Goal: Task Accomplishment & Management: Use online tool/utility

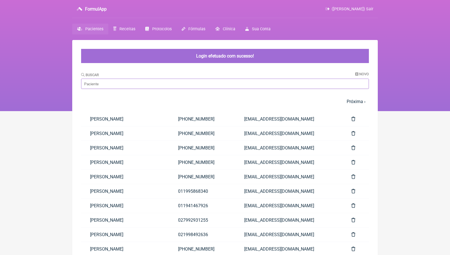
click at [128, 84] on input "Buscar" at bounding box center [225, 84] width 288 height 10
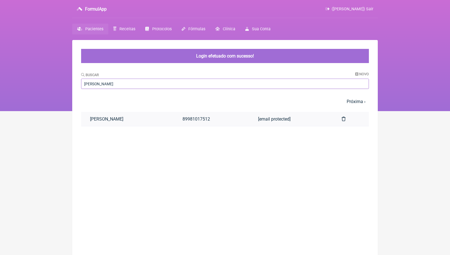
type input "Ana caroli"
click at [125, 121] on link "[PERSON_NAME]" at bounding box center [127, 119] width 93 height 14
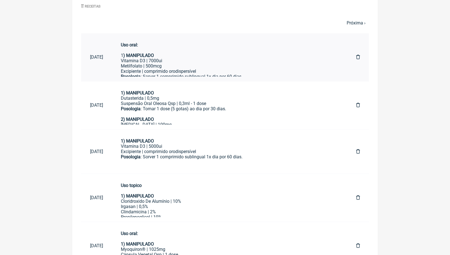
scroll to position [278, 0]
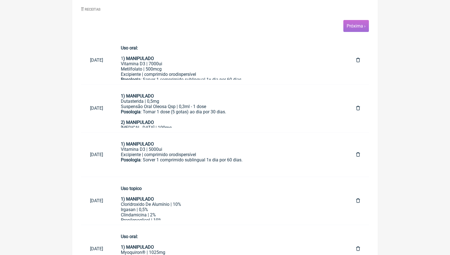
click at [356, 28] on span "Próxima ›" at bounding box center [356, 26] width 26 height 12
click at [356, 26] on link "Próxima ›" at bounding box center [356, 25] width 19 height 5
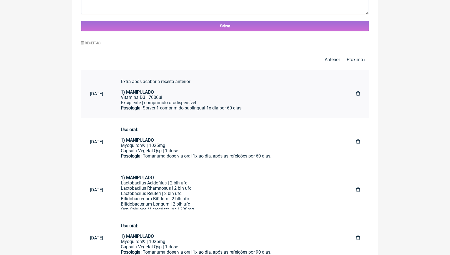
scroll to position [266, 0]
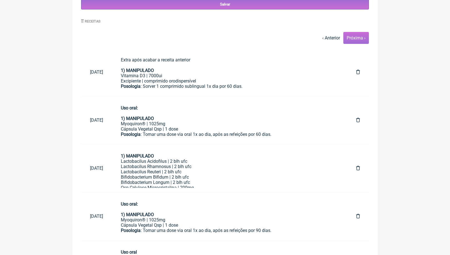
click at [359, 38] on link "Próxima ›" at bounding box center [356, 37] width 19 height 5
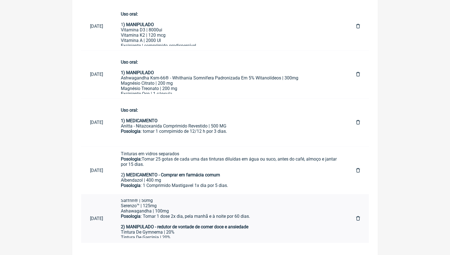
scroll to position [12, 0]
click at [204, 225] on strong "2) MANIPULADO - redutor de vontade de comer doce e ansiedade" at bounding box center [185, 226] width 128 height 5
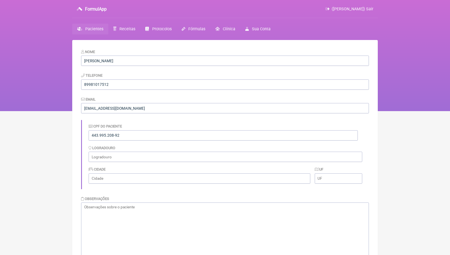
scroll to position [0, 0]
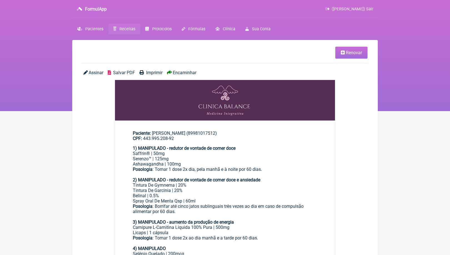
click at [349, 50] on span "Renovar" at bounding box center [354, 52] width 16 height 5
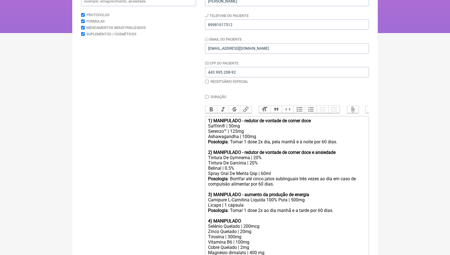
scroll to position [18, 0]
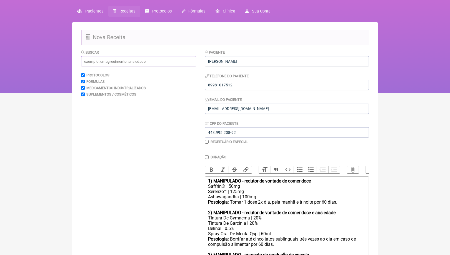
click at [119, 62] on input "text" at bounding box center [138, 61] width 115 height 10
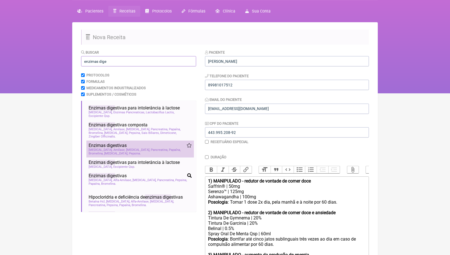
type input "enzimas dige"
click at [126, 148] on span "[MEDICAL_DATA]" at bounding box center [138, 150] width 24 height 4
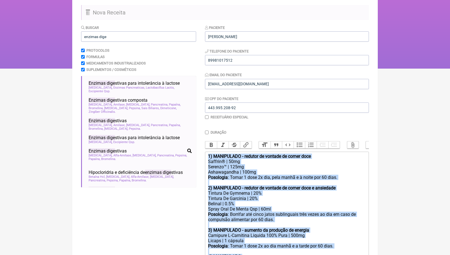
scroll to position [0, 0]
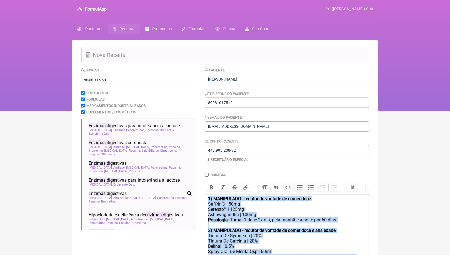
drag, startPoint x: 215, startPoint y: 157, endPoint x: 205, endPoint y: -29, distance: 186.4
click at [205, 0] on html "FormulApp (Bruna Scalco) Sair [GEOGRAPHIC_DATA] Receitas Protocolos Fórmulas [G…" at bounding box center [225, 55] width 450 height 111
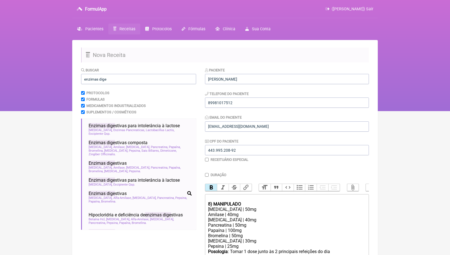
click at [210, 203] on strong "8) MANIPULADO" at bounding box center [224, 203] width 33 height 5
click at [217, 198] on div at bounding box center [287, 198] width 158 height 5
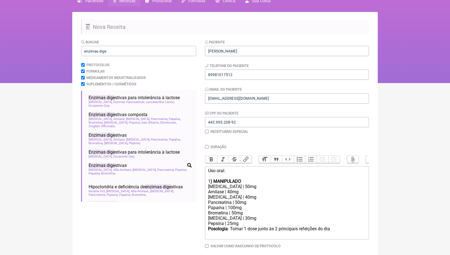
scroll to position [32, 0]
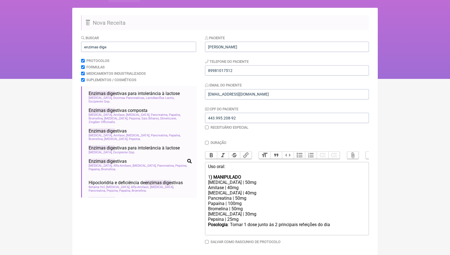
click at [344, 222] on div "Posologia : Tomar 1 dose junto às 2 principais refeições do dia ㅤ" at bounding box center [287, 227] width 158 height 11
click at [345, 222] on div "Posologia : Tomar 1 dose junto às 2 principais refeições do dia ㅤpor 60 dias." at bounding box center [287, 227] width 158 height 11
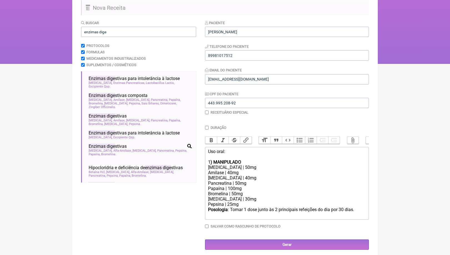
scroll to position [47, 0]
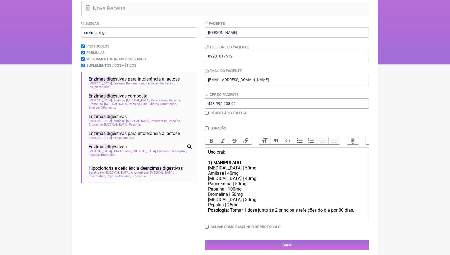
click at [251, 162] on div "1 ) MANIPULADO" at bounding box center [287, 162] width 158 height 5
drag, startPoint x: 241, startPoint y: 155, endPoint x: 198, endPoint y: 147, distance: 42.9
click at [198, 147] on form "Buscar enzimas dige Protocolos Formulas Medicamentos Industrializados Suplement…" at bounding box center [225, 136] width 288 height 230
click at [212, 136] on div "Duração Duração de 30 dias Bold Italic Strikethrough Link Heading Quote Code Bu…" at bounding box center [287, 179] width 164 height 107
click at [211, 140] on button "Bold" at bounding box center [211, 140] width 12 height 7
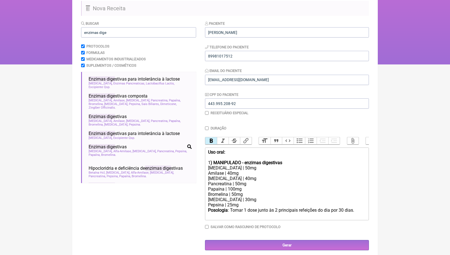
click at [296, 163] on div "1 ) MANIPULADO - enzimas digestivas" at bounding box center [287, 162] width 158 height 5
type trix-editor "<div><strong>Uso oral:<br></strong><br></div><div>1<strong>) MANIPULADO - enzim…"
click at [127, 32] on input "enzimas dige" at bounding box center [138, 32] width 115 height 10
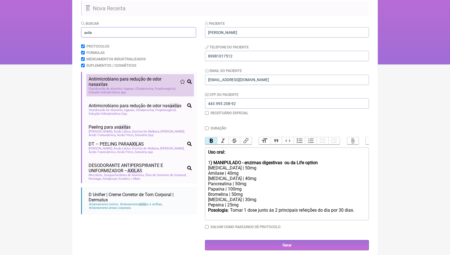
type input "axila"
click at [142, 87] on span "Clindamicina" at bounding box center [144, 89] width 19 height 4
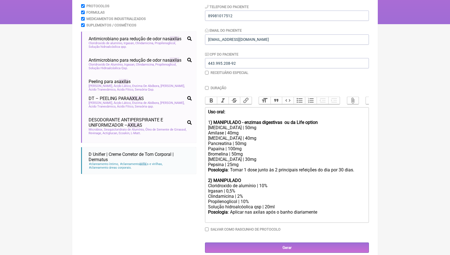
scroll to position [87, 0]
click at [326, 210] on div "Posologia : Aplicar nas axilas após o banho diariamente ㅤ" at bounding box center [287, 215] width 158 height 11
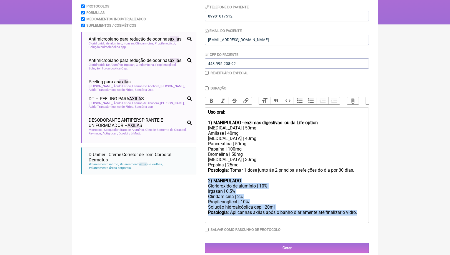
drag, startPoint x: 366, startPoint y: 208, endPoint x: 207, endPoint y: 177, distance: 161.9
click at [207, 177] on trix-editor "Uso oral: 1 ) MANIPULADO - enzimas digestivas ou da Life option [MEDICAL_DATA] …" at bounding box center [287, 166] width 164 height 116
copy trix-editor "2) MANIPULADO Cloridroxido de alumínio | 10% Irgasan | 0,5% Clindamicina | 2% P…"
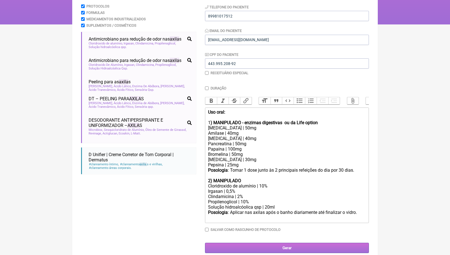
scroll to position [57, 0]
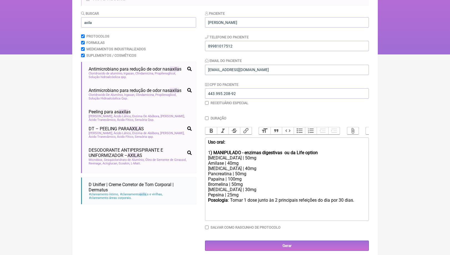
type trix-editor "<div><strong>Uso oral:<br></strong><br></div><div>1<strong>) MANIPULADO - enzim…"
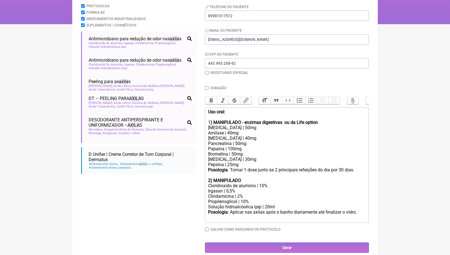
scroll to position [87, 0]
click at [286, 243] on input "Gerar" at bounding box center [287, 248] width 164 height 10
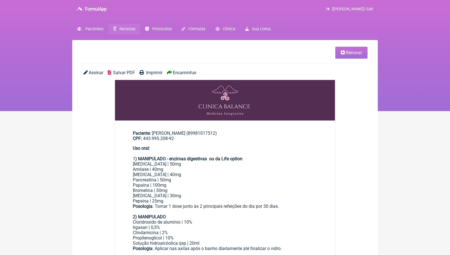
click at [195, 71] on span "Encaminhar" at bounding box center [185, 72] width 24 height 5
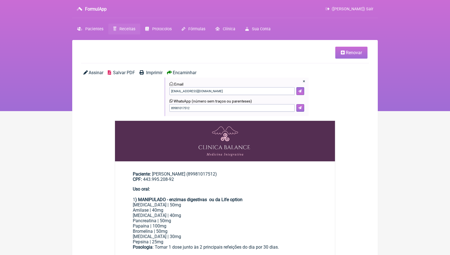
click at [301, 108] on icon at bounding box center [299, 107] width 3 height 3
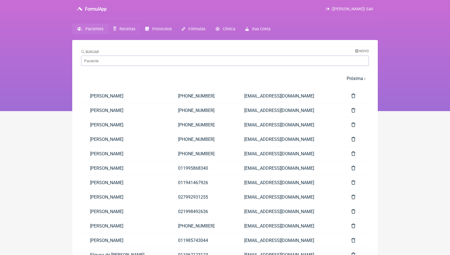
click at [133, 29] on span "Receitas" at bounding box center [127, 29] width 16 height 5
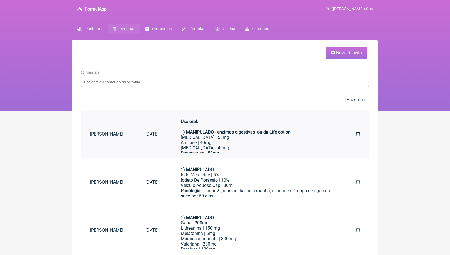
click at [192, 137] on div "[MEDICAL_DATA] | 50mg" at bounding box center [257, 137] width 153 height 5
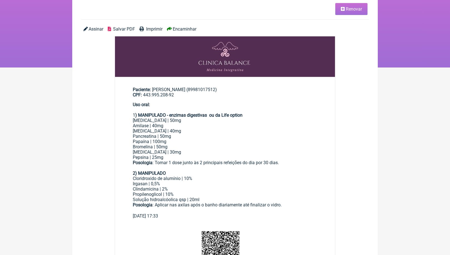
scroll to position [85, 0]
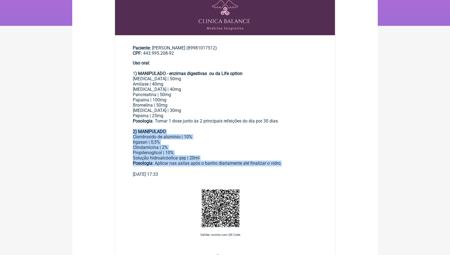
drag, startPoint x: 288, startPoint y: 158, endPoint x: 131, endPoint y: 128, distance: 159.3
click at [131, 128] on main "Paciente: Ana Carolina Leite dos Santos (89981017512) CPF: 443.995.208-92 Uso o…" at bounding box center [225, 108] width 220 height 145
copy div "2) MANIPULADO Cloridroxido de alumínio | 10% Irgasan | 0,5% Clindamicina | 2% P…"
